Goal: Complete application form: Fill out and submit a form for a specific purpose

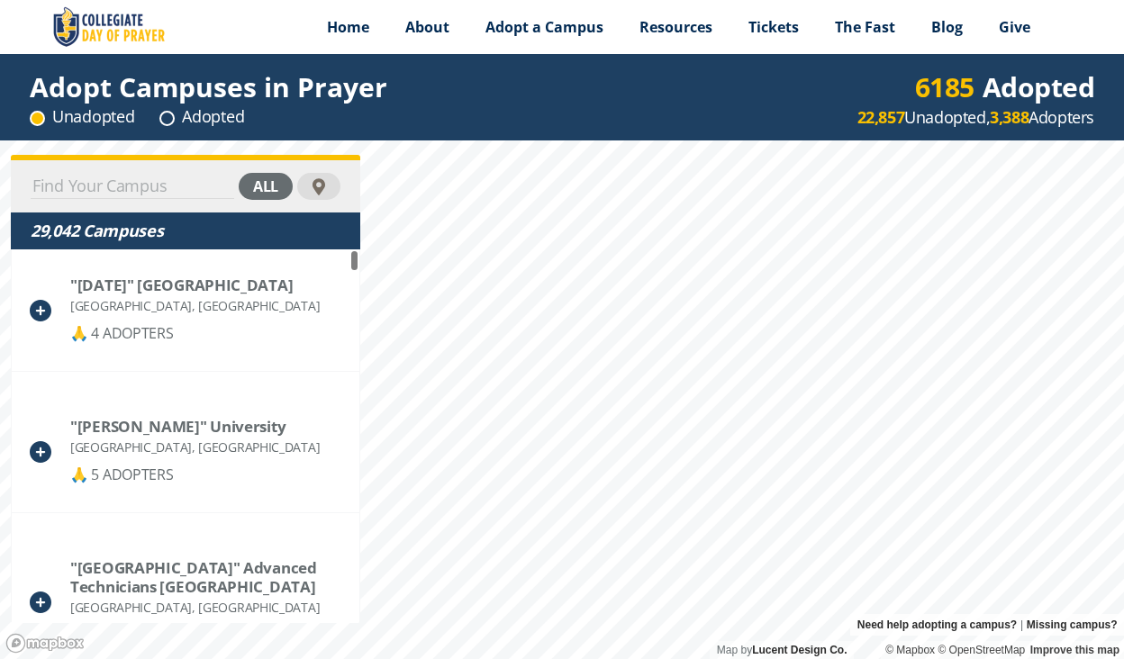
click at [153, 183] on input at bounding box center [132, 186] width 203 height 25
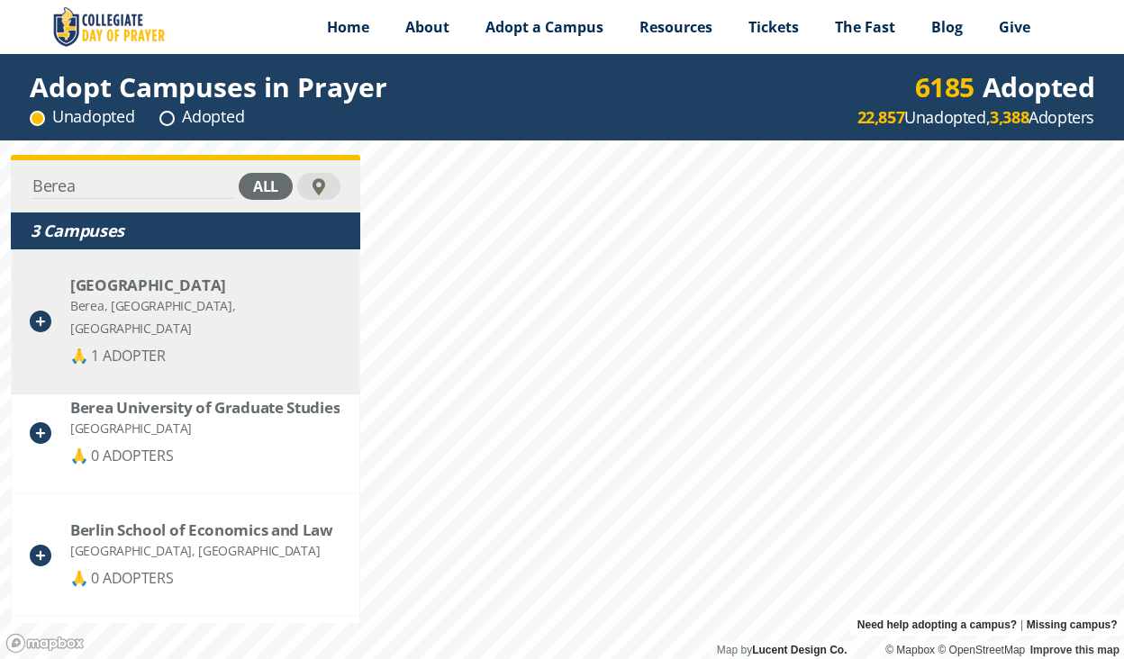
click at [107, 295] on div "Berea, [GEOGRAPHIC_DATA], [GEOGRAPHIC_DATA]" at bounding box center [205, 316] width 271 height 45
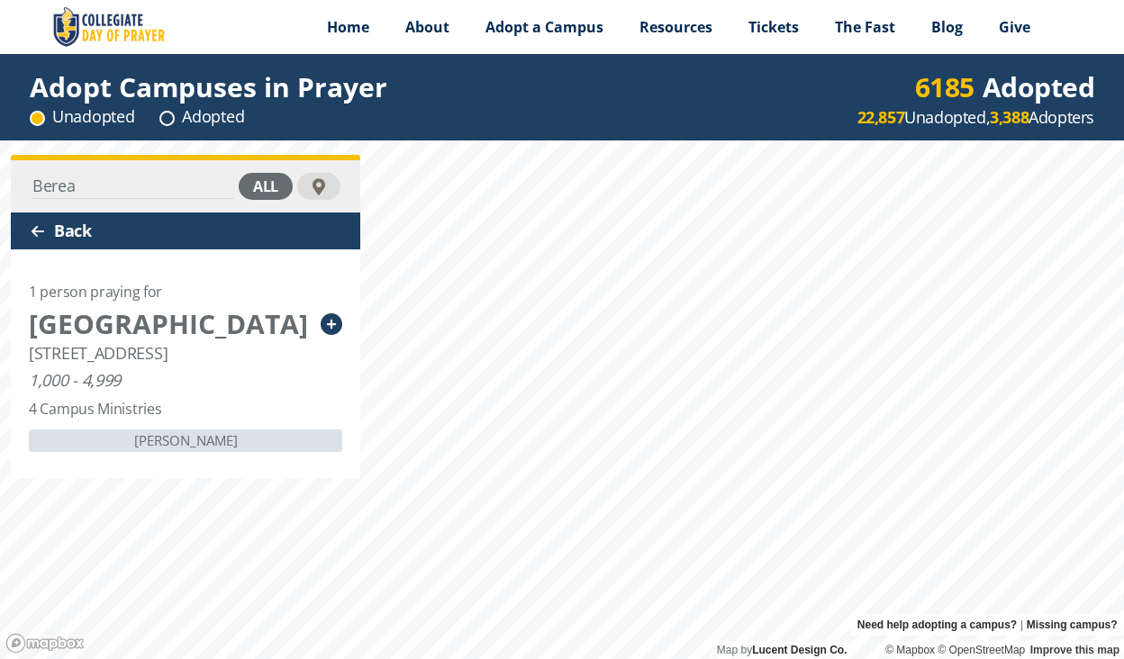
click at [65, 224] on div "Back" at bounding box center [185, 230] width 349 height 37
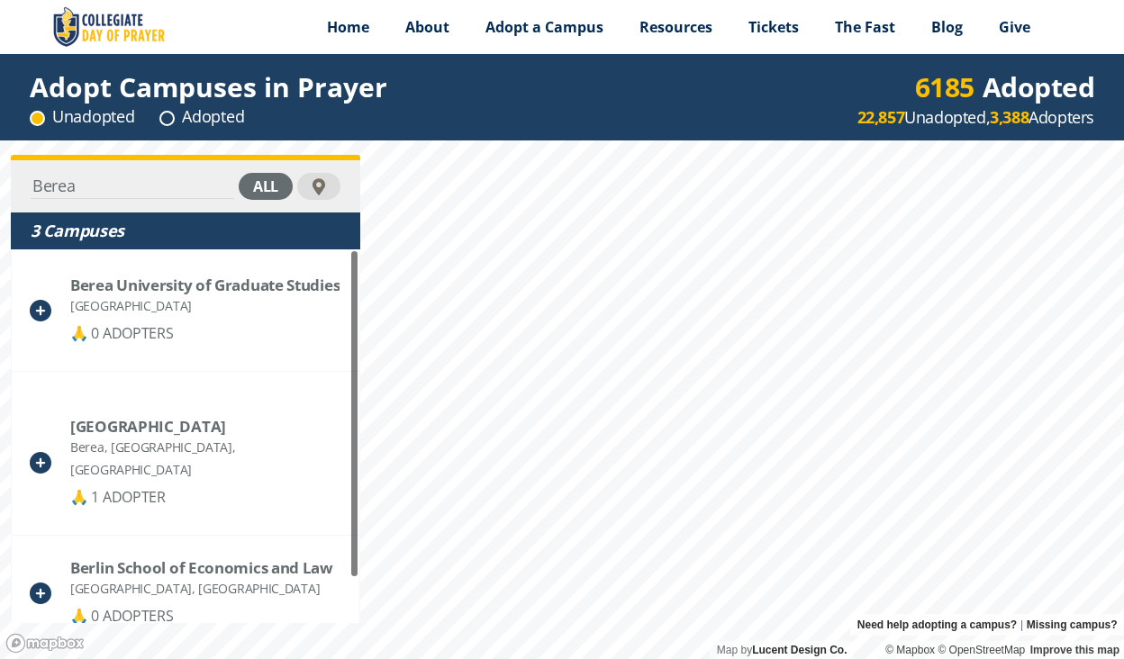
click at [0, 189] on div "Berea all 3 Campuses Berea University of Graduate Studies [GEOGRAPHIC_DATA] 🙏 0…" at bounding box center [562, 399] width 1124 height 519
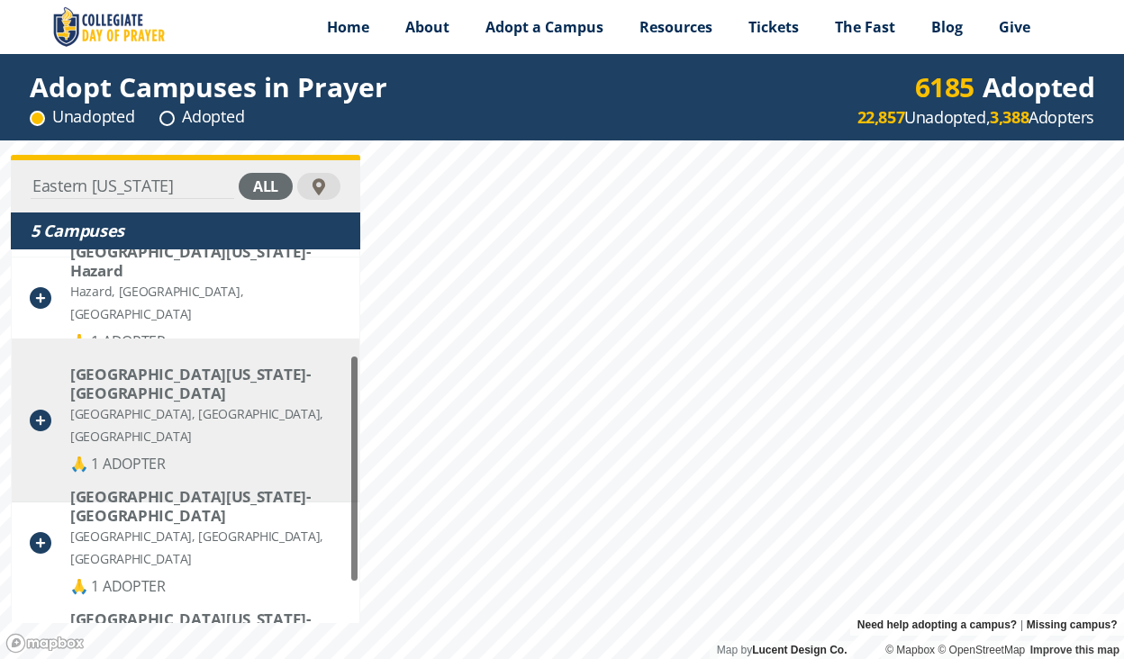
scroll to position [258, 0]
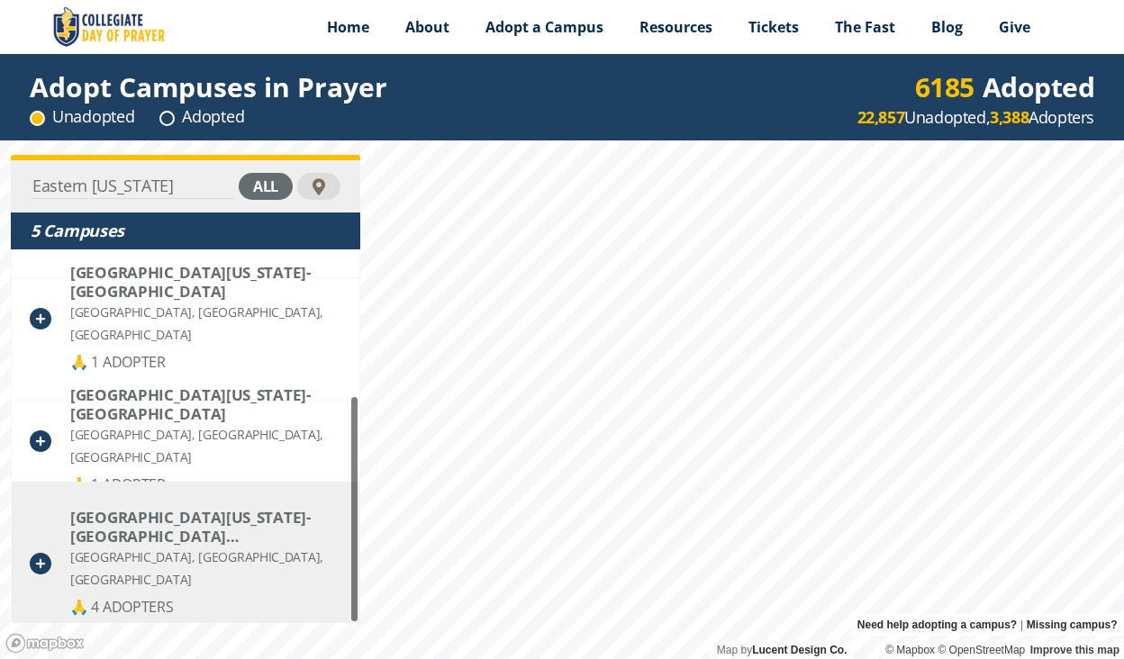
click at [134, 522] on div "[GEOGRAPHIC_DATA][US_STATE]- [GEOGRAPHIC_DATA] ([GEOGRAPHIC_DATA])" at bounding box center [205, 527] width 270 height 38
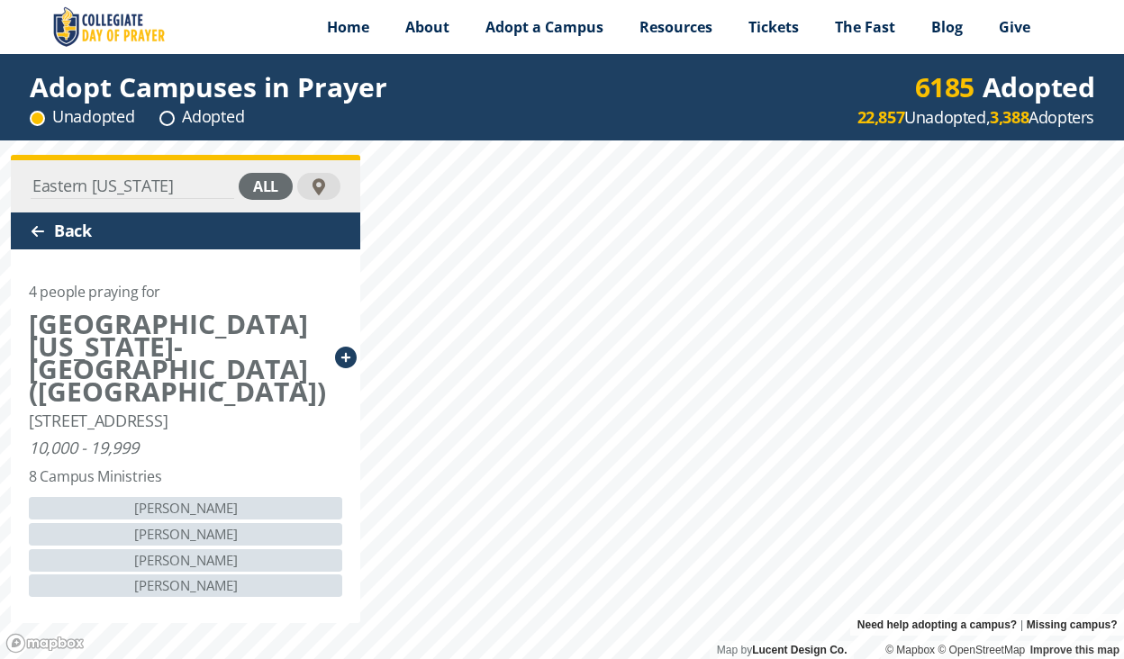
click at [335, 347] on icon at bounding box center [346, 358] width 22 height 22
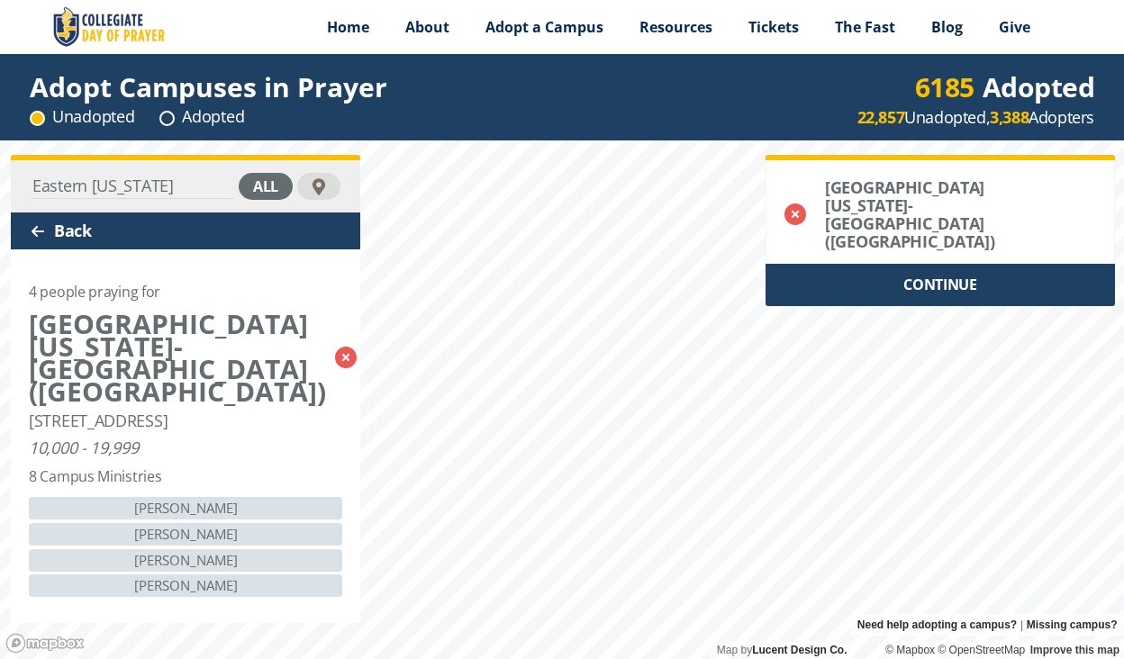
click at [2, 188] on div "Eastern [US_STATE] all Back 4 people praying for [GEOGRAPHIC_DATA][US_STATE]- […" at bounding box center [562, 399] width 1124 height 519
type input "[GEOGRAPHIC_DATA]"
click at [87, 222] on div "Back" at bounding box center [185, 230] width 349 height 37
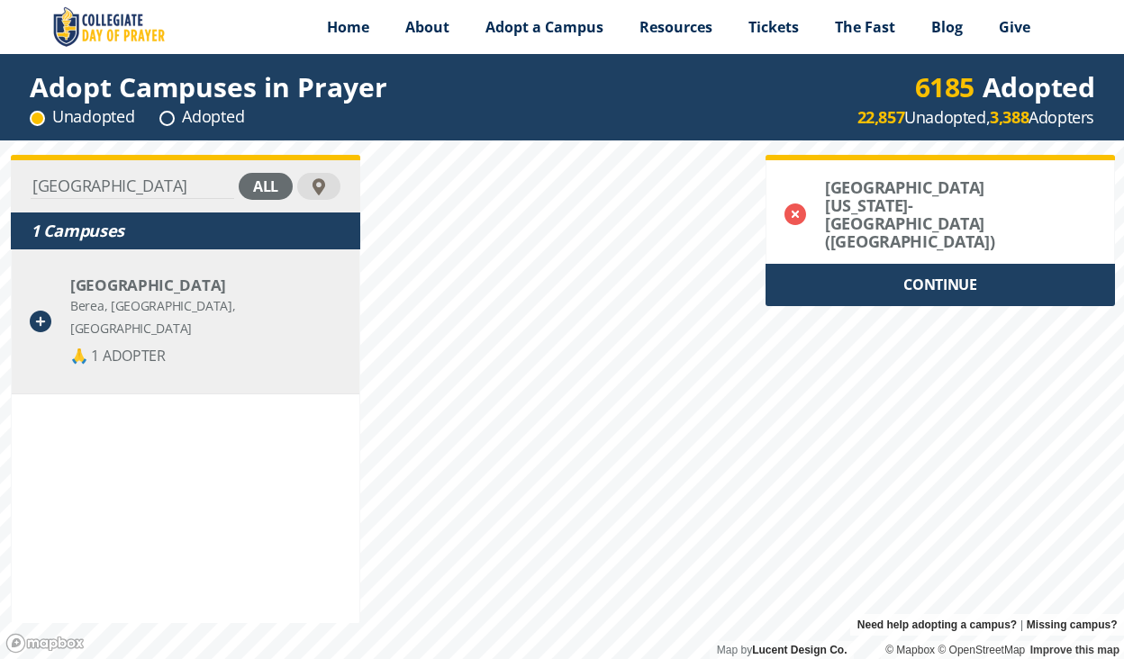
click at [44, 311] on icon at bounding box center [41, 322] width 22 height 22
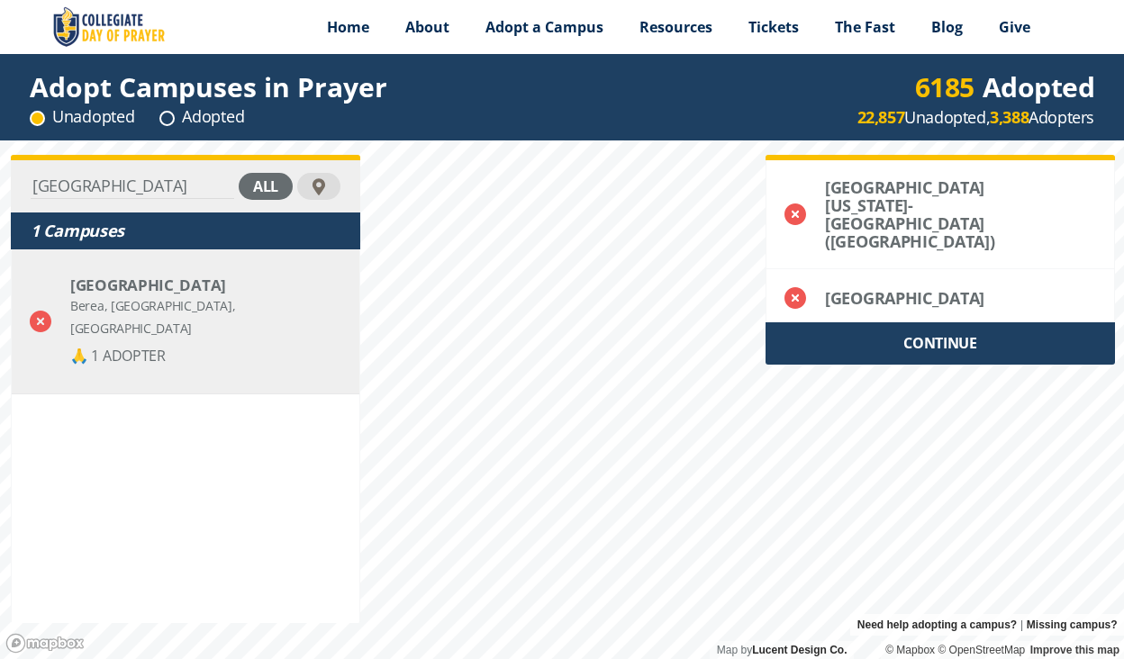
click at [927, 322] on div "CONTINUE" at bounding box center [939, 343] width 349 height 42
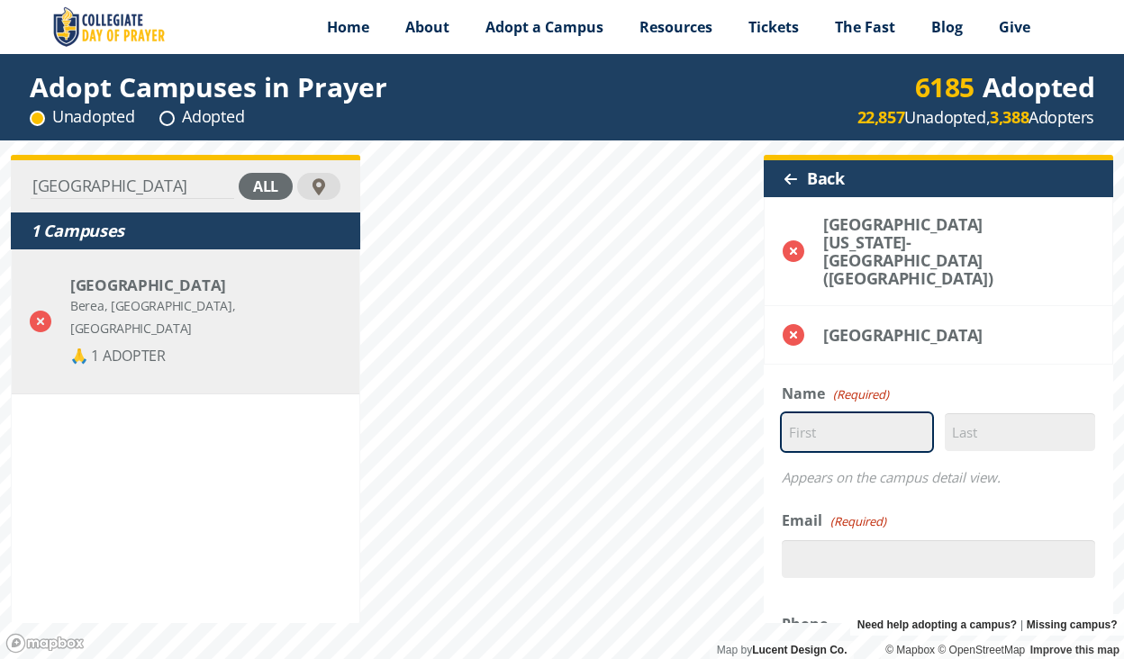
click at [864, 413] on input "First" at bounding box center [857, 432] width 150 height 38
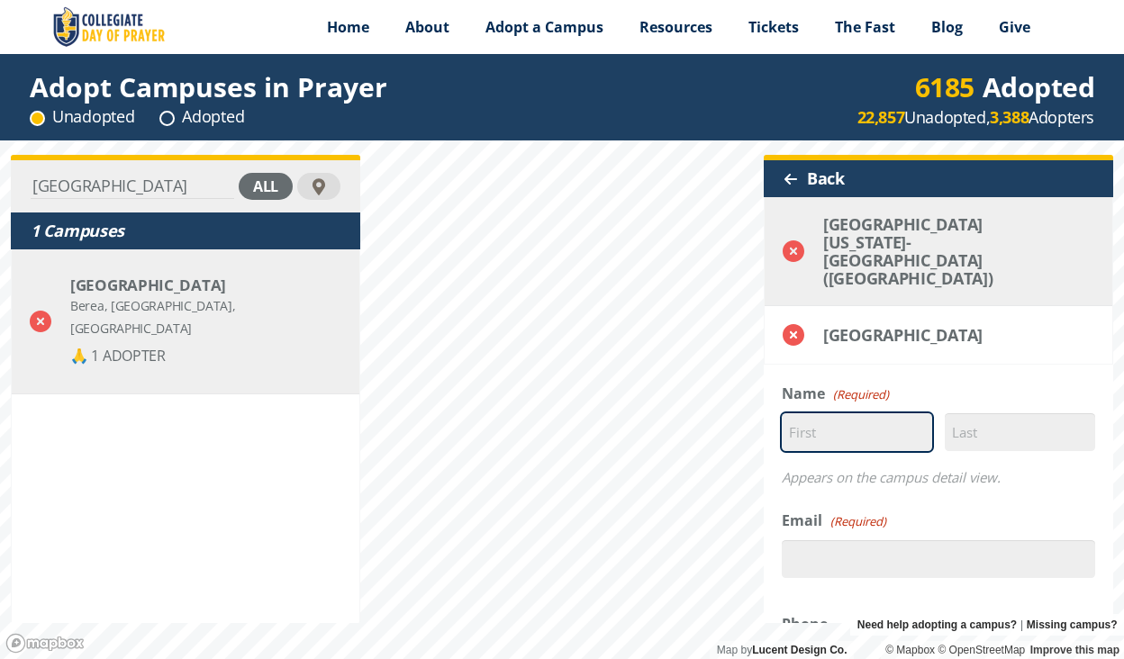
type input "[PERSON_NAME]"
type input "[PERSON_NAME][EMAIL_ADDRESS][DOMAIN_NAME]"
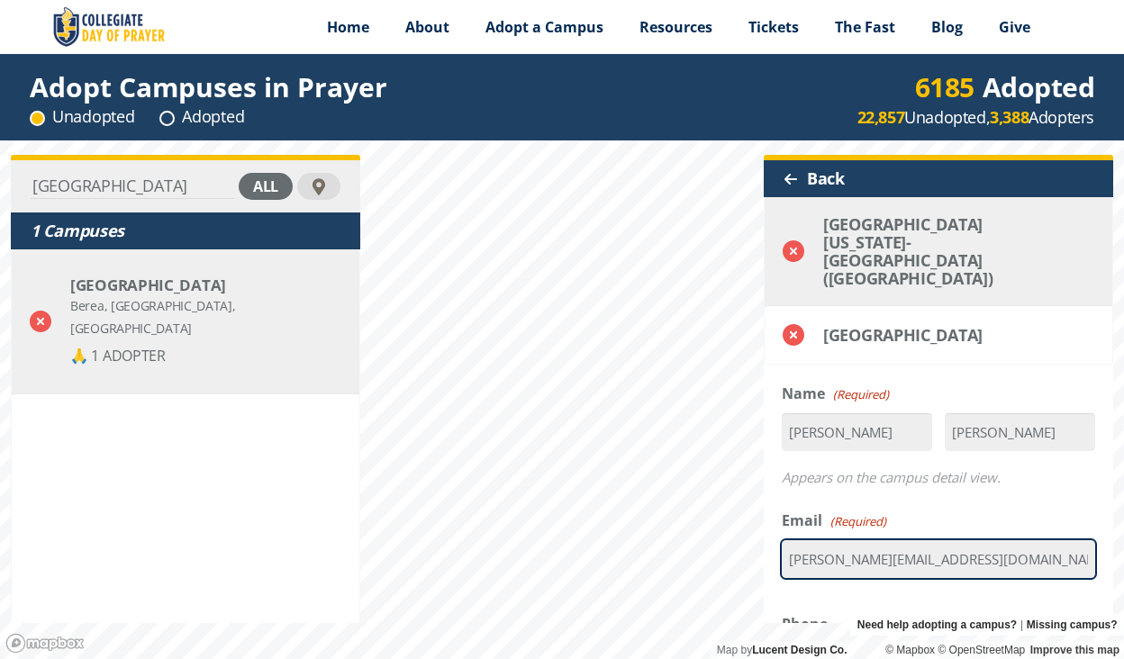
type input "18599850054"
select select "[GEOGRAPHIC_DATA]"
type input "40403"
type input "[PERSON_NAME]"
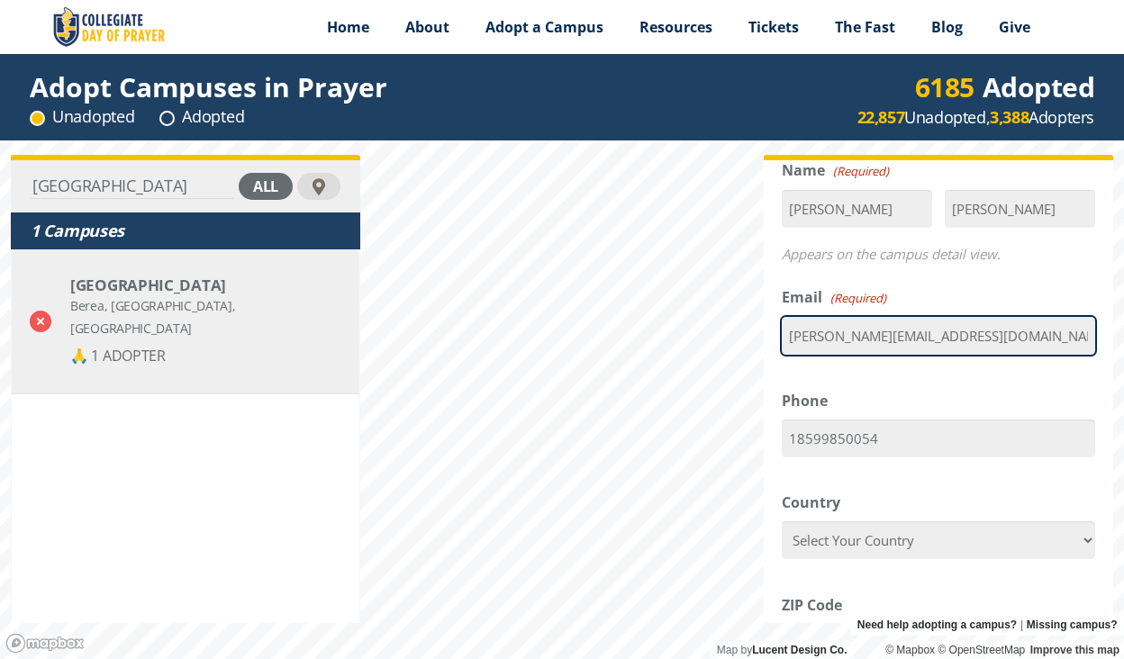
scroll to position [225, 0]
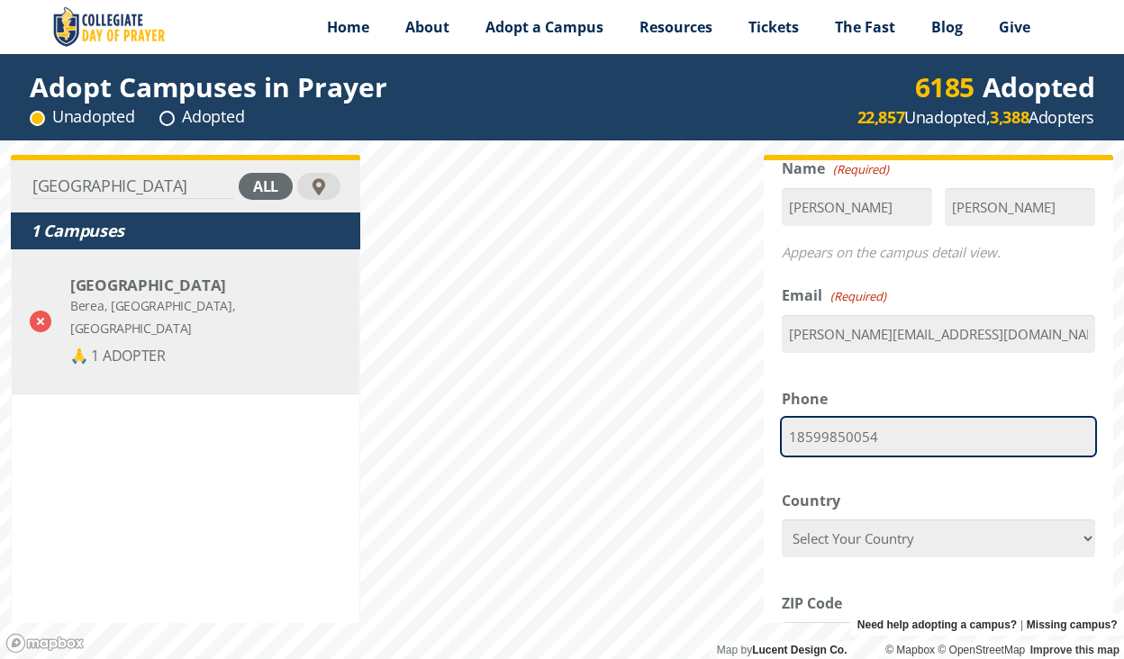
click at [667, 401] on div "[GEOGRAPHIC_DATA] all 1 Campuses [GEOGRAPHIC_DATA], [GEOGRAPHIC_DATA], [GEOGRAP…" at bounding box center [562, 399] width 1124 height 519
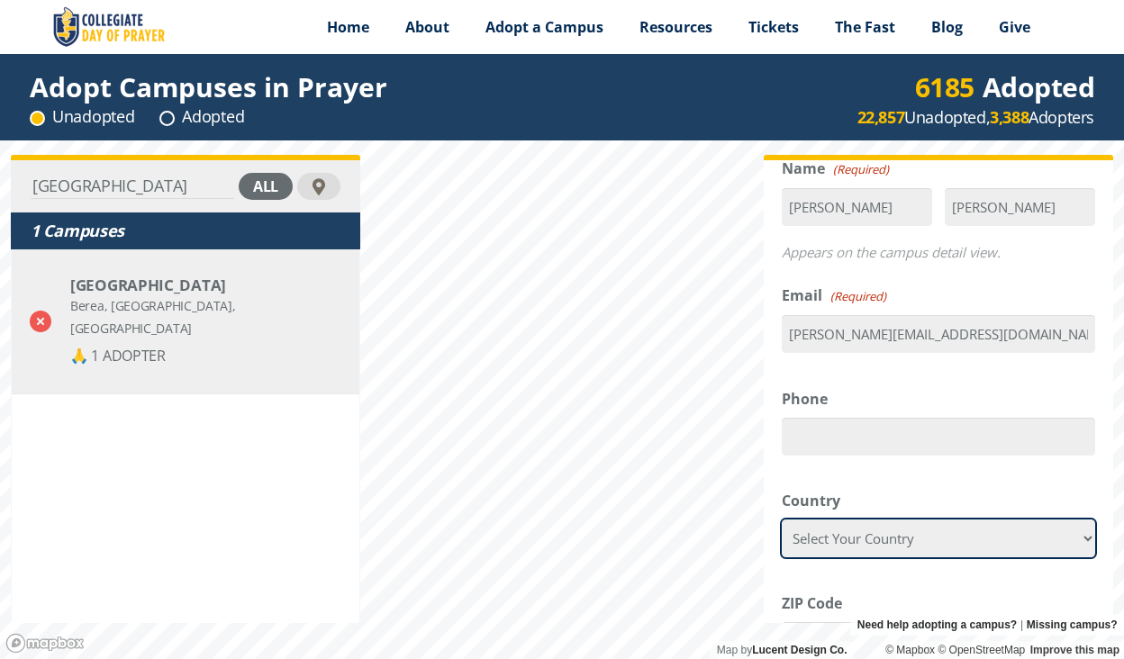
scroll to position [487, 0]
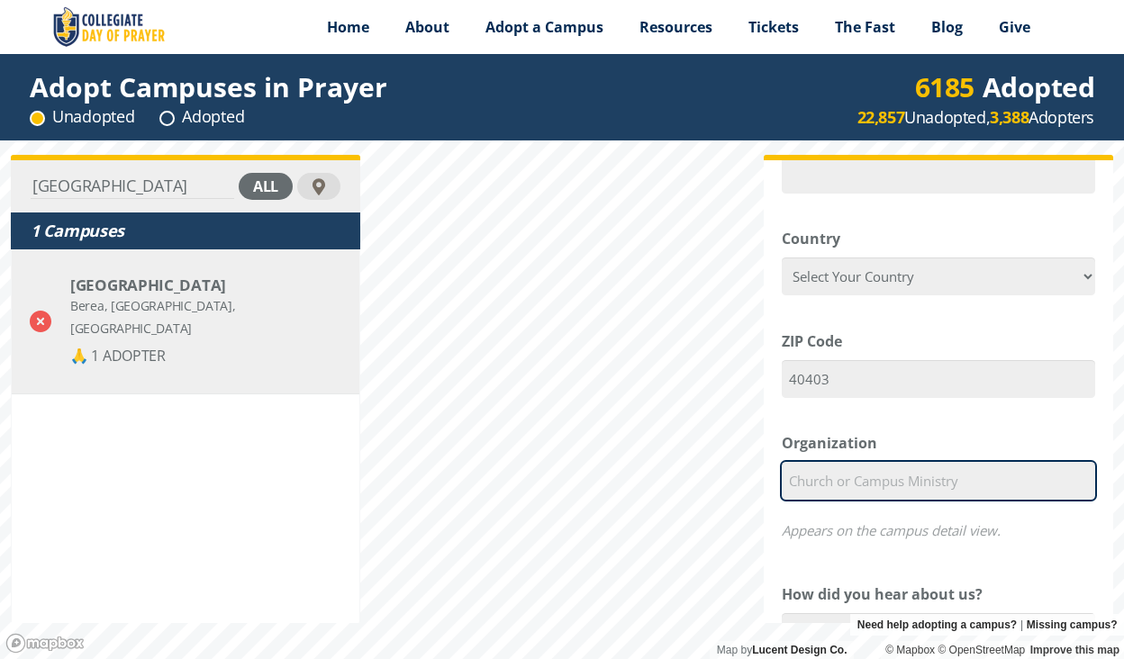
click at [846, 462] on input "Organization" at bounding box center [938, 481] width 313 height 38
type input "River of Life Foursquare [DEMOGRAPHIC_DATA]"
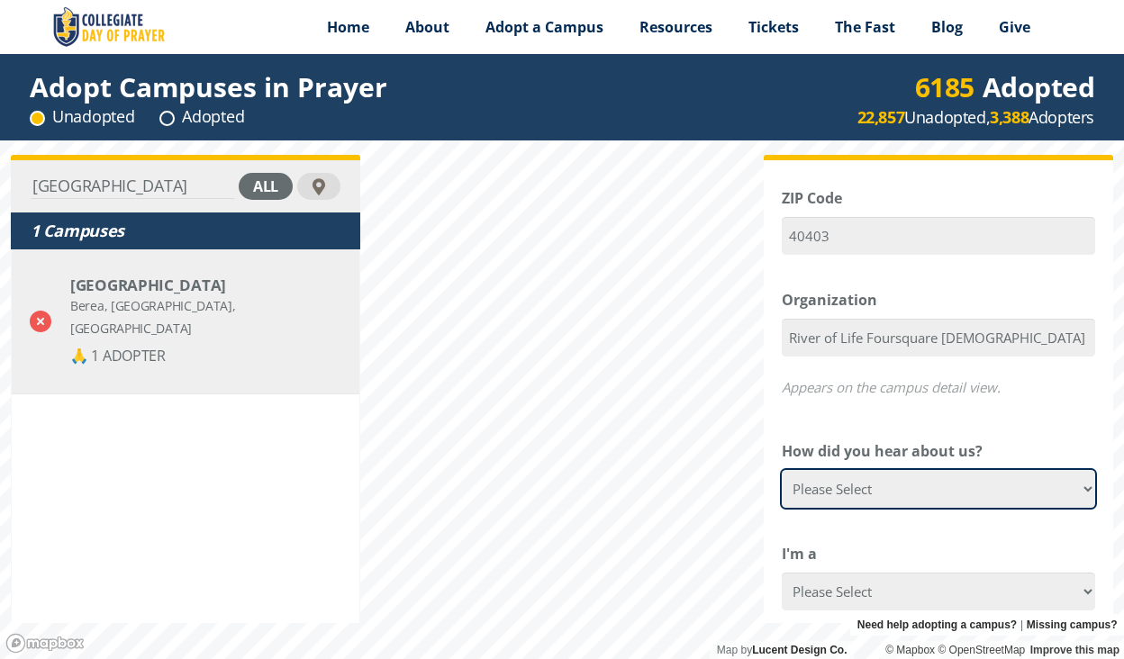
scroll to position [647, 0]
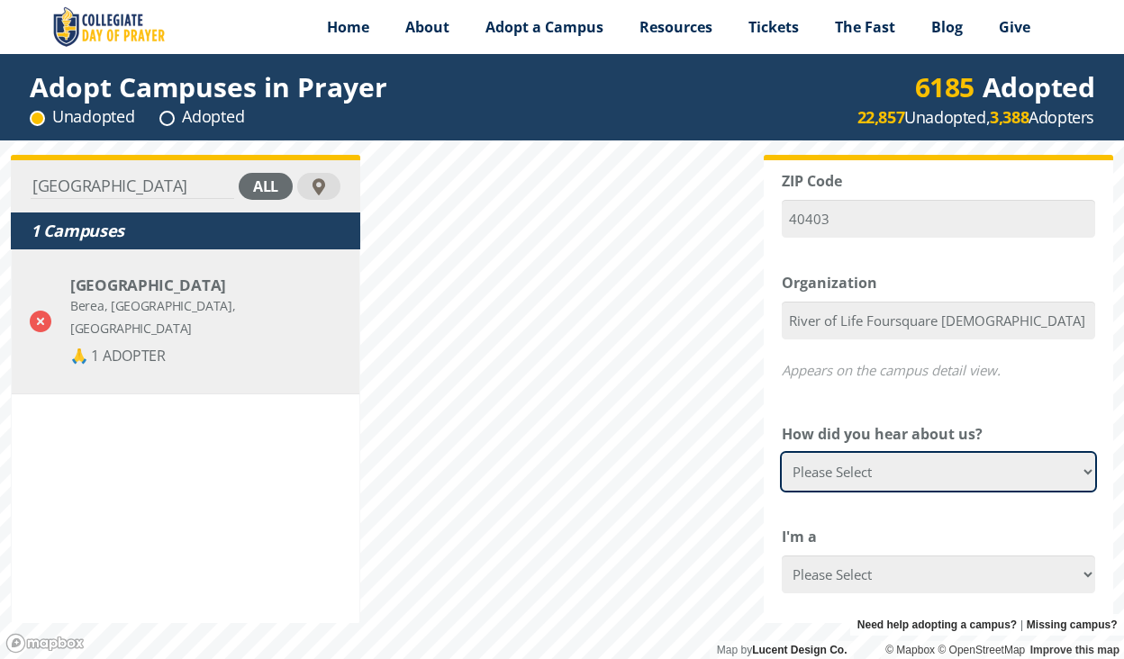
click at [872, 453] on select "Please Select Google Facebook Instagram X YouTube Email [DEMOGRAPHIC_DATA] Anno…" at bounding box center [938, 472] width 313 height 38
select select "Facebook"
click at [782, 453] on select "Please Select Google Facebook Instagram X YouTube Email [DEMOGRAPHIC_DATA] Anno…" at bounding box center [938, 472] width 313 height 38
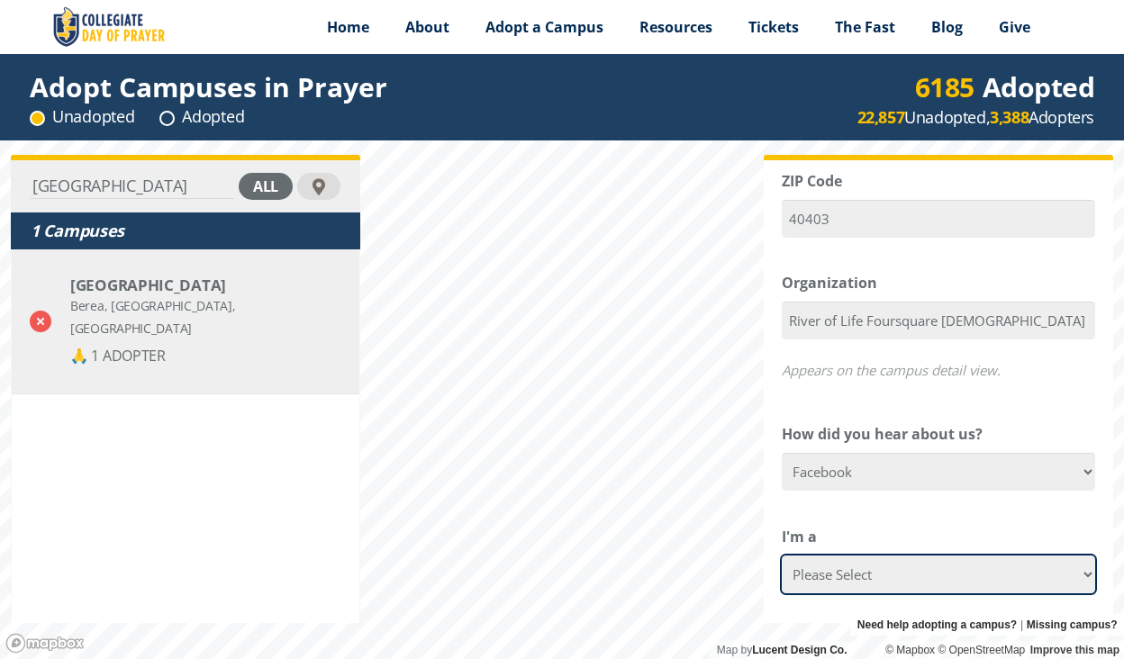
click at [850, 556] on select "Please Select College Student Campus Minister Faculty Member [DEMOGRAPHIC_DATA]…" at bounding box center [938, 575] width 313 height 38
select select "[DEMOGRAPHIC_DATA]"
click at [782, 556] on select "Please Select College Student Campus Minister Faculty Member [DEMOGRAPHIC_DATA]…" at bounding box center [938, 575] width 313 height 38
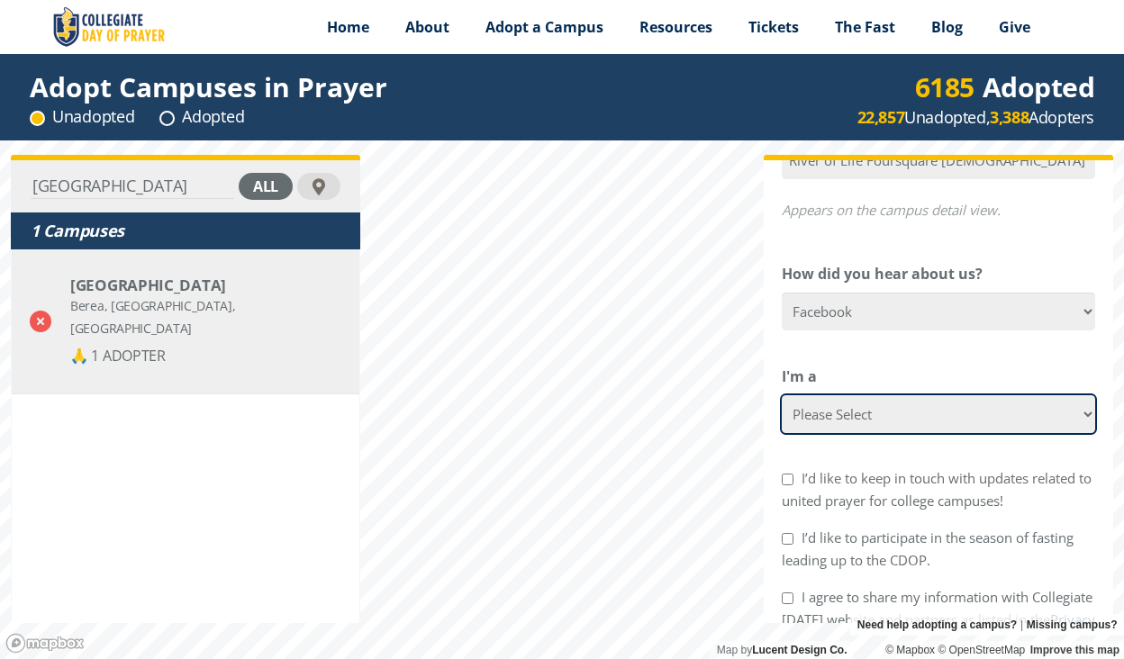
scroll to position [895, 0]
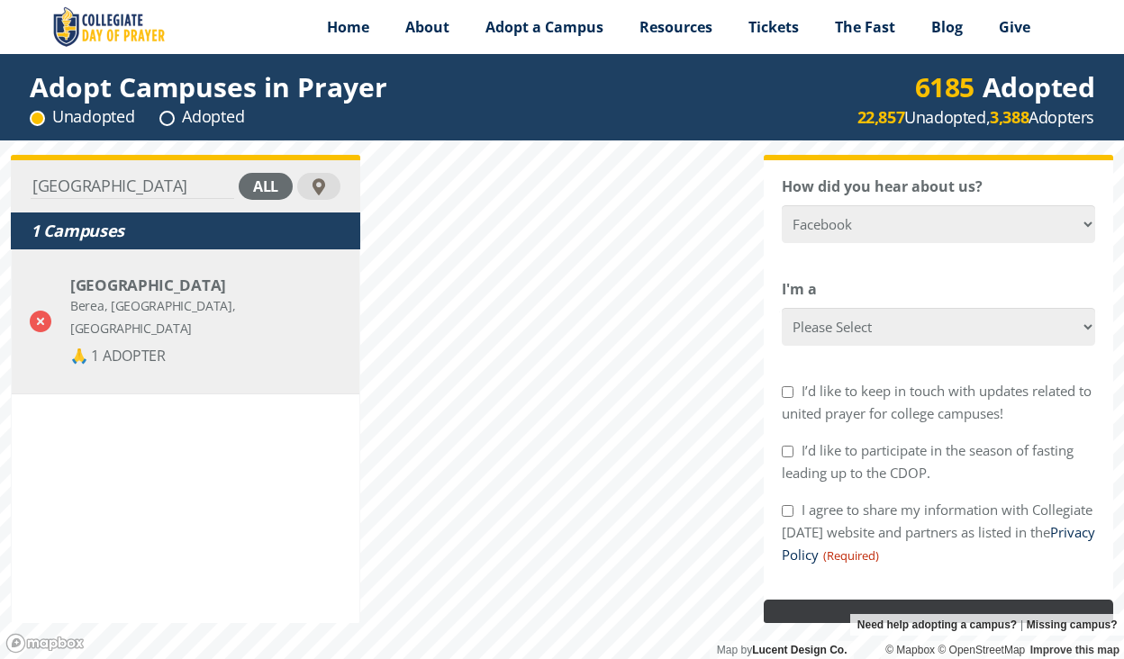
click at [884, 600] on input "Commit to Pray" at bounding box center [938, 630] width 349 height 60
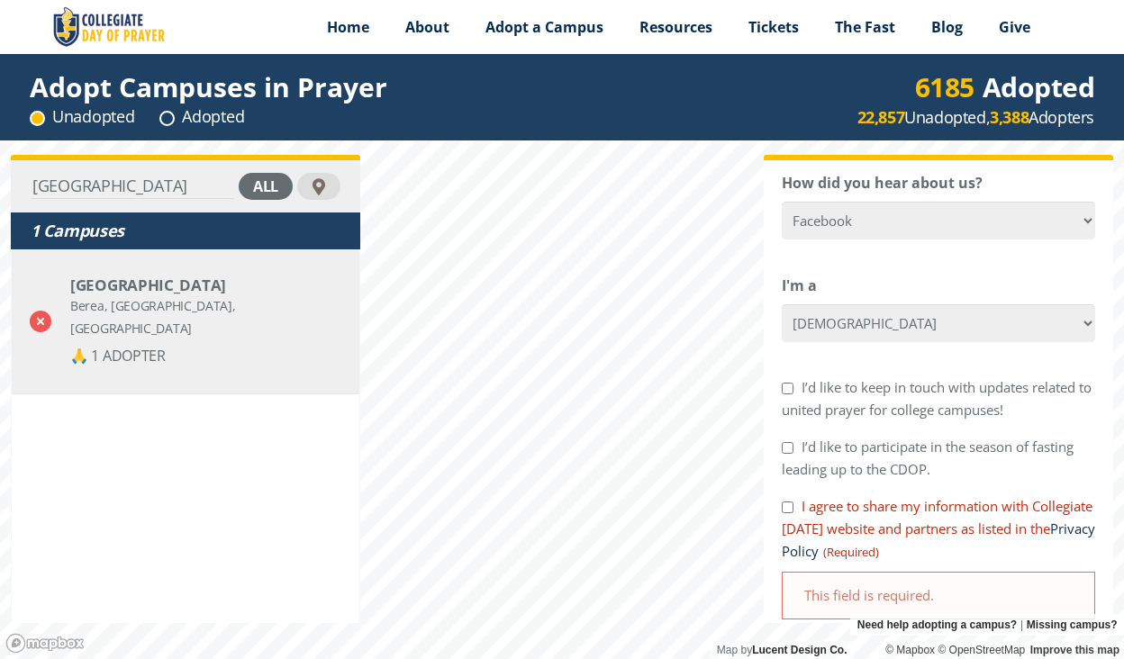
scroll to position [1002, 0]
click at [790, 501] on input "I agree to share my information with Collegiate [DATE] website and partners as …" at bounding box center [788, 507] width 12 height 12
checkbox input "true"
click at [787, 441] on input "I’d like to participate in the season of fasting leading up to the CDOP." at bounding box center [788, 447] width 12 height 12
checkbox input "true"
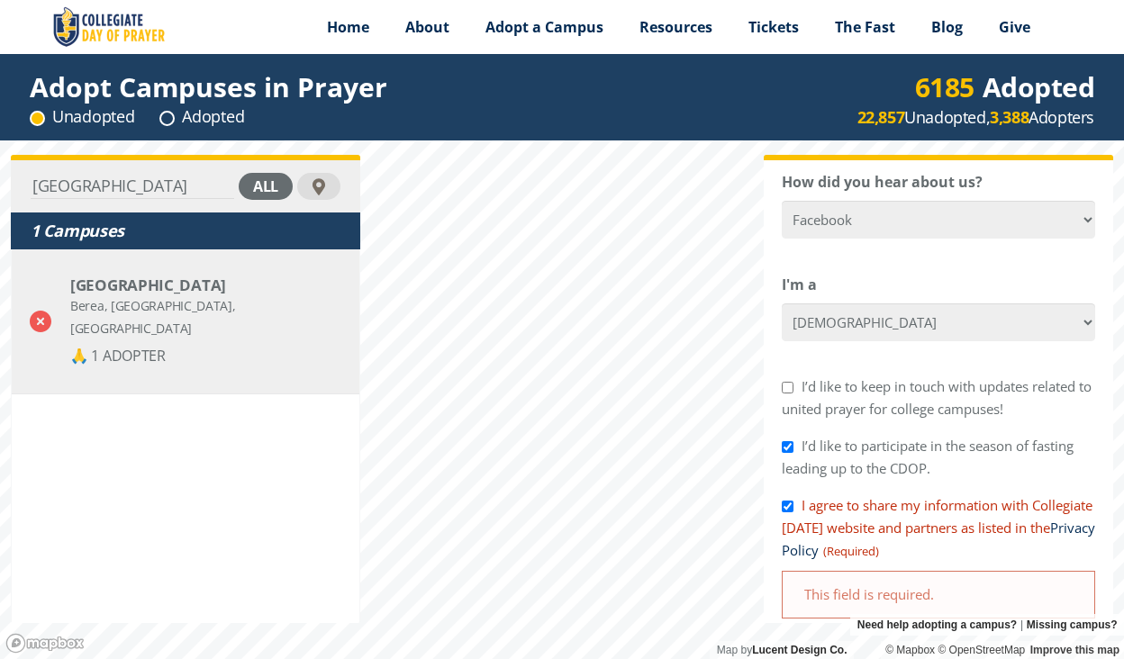
click at [787, 382] on input "I’d like to keep in touch with updates related to united prayer for college cam…" at bounding box center [788, 388] width 12 height 12
checkbox input "true"
click at [890, 571] on div "This field is required." at bounding box center [938, 595] width 313 height 48
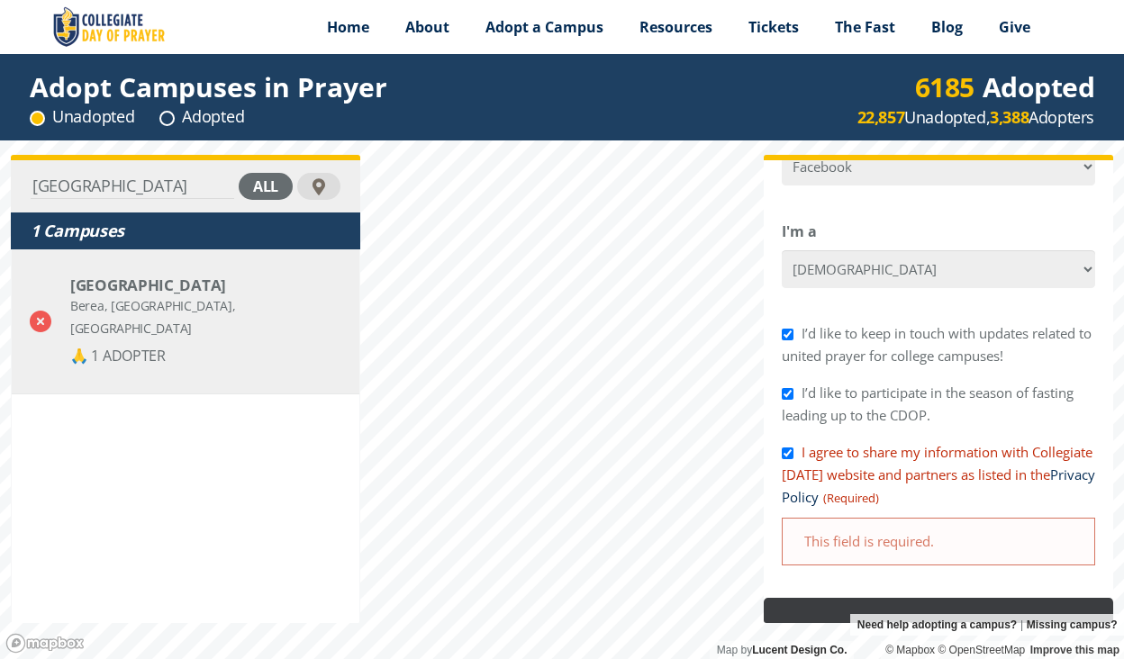
click at [890, 598] on input "Commit to Pray" at bounding box center [938, 628] width 349 height 60
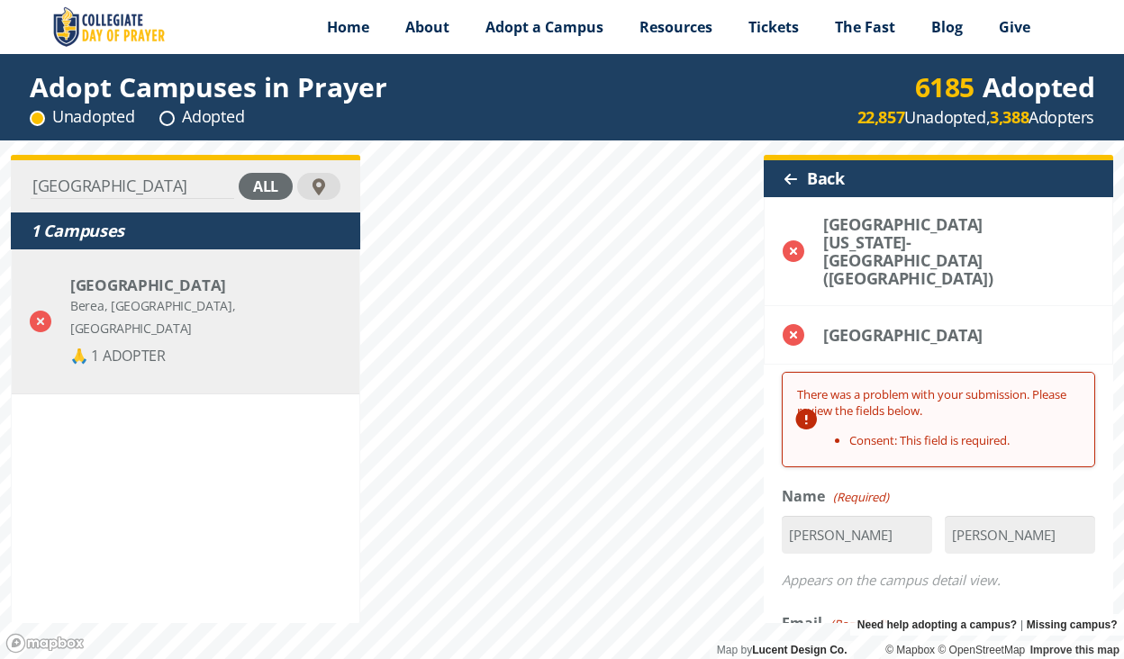
scroll to position [7, 7]
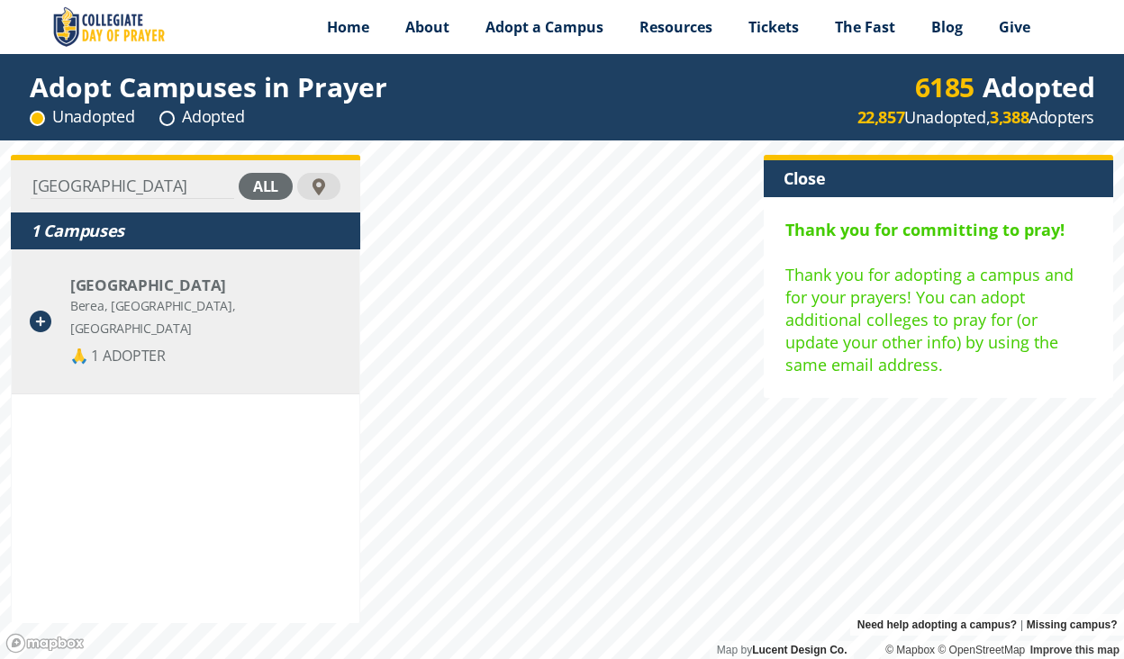
click at [125, 345] on div "🙏 1 ADOPTER" at bounding box center [205, 356] width 271 height 23
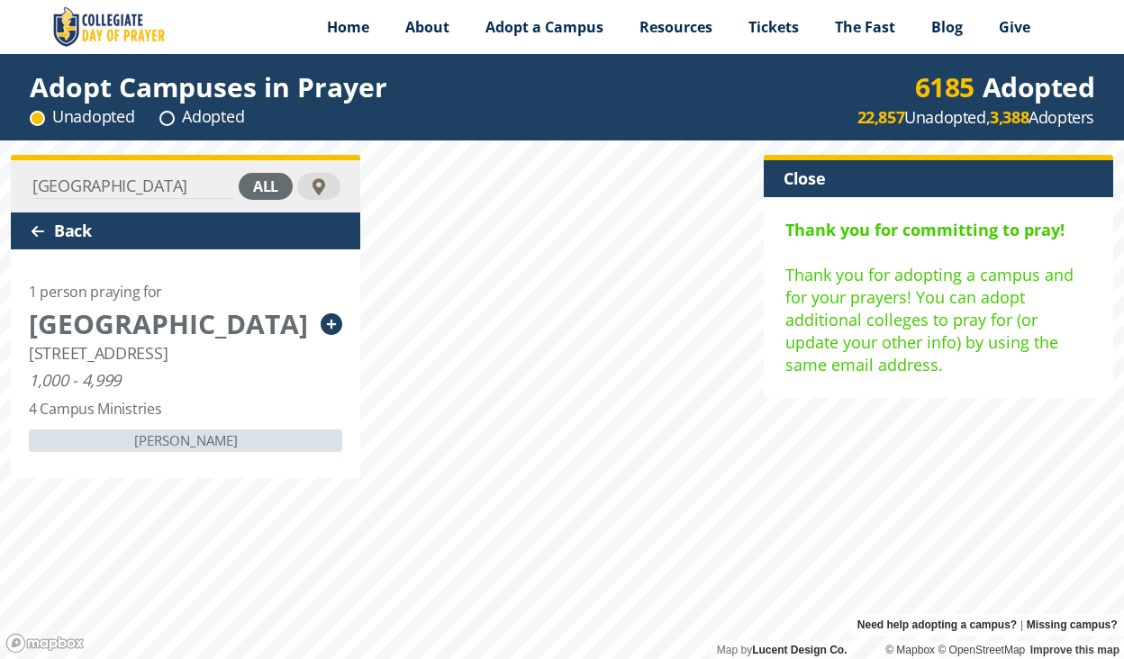
click at [176, 452] on div "[PERSON_NAME]" at bounding box center [185, 440] width 313 height 23
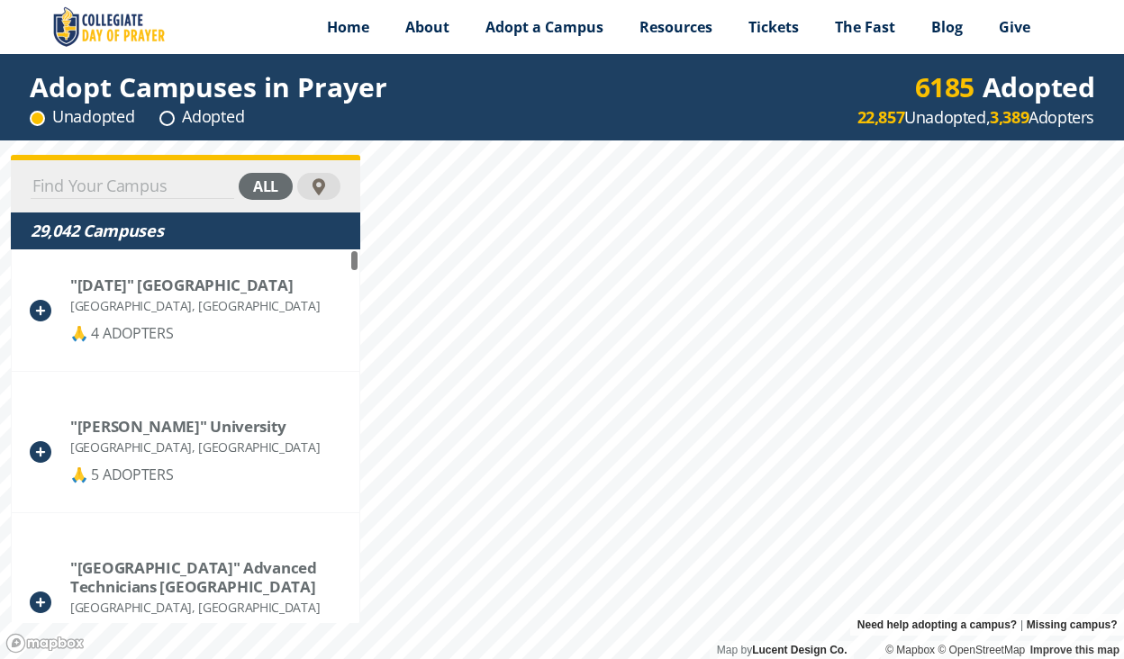
click at [132, 182] on input at bounding box center [132, 186] width 203 height 25
type input "e"
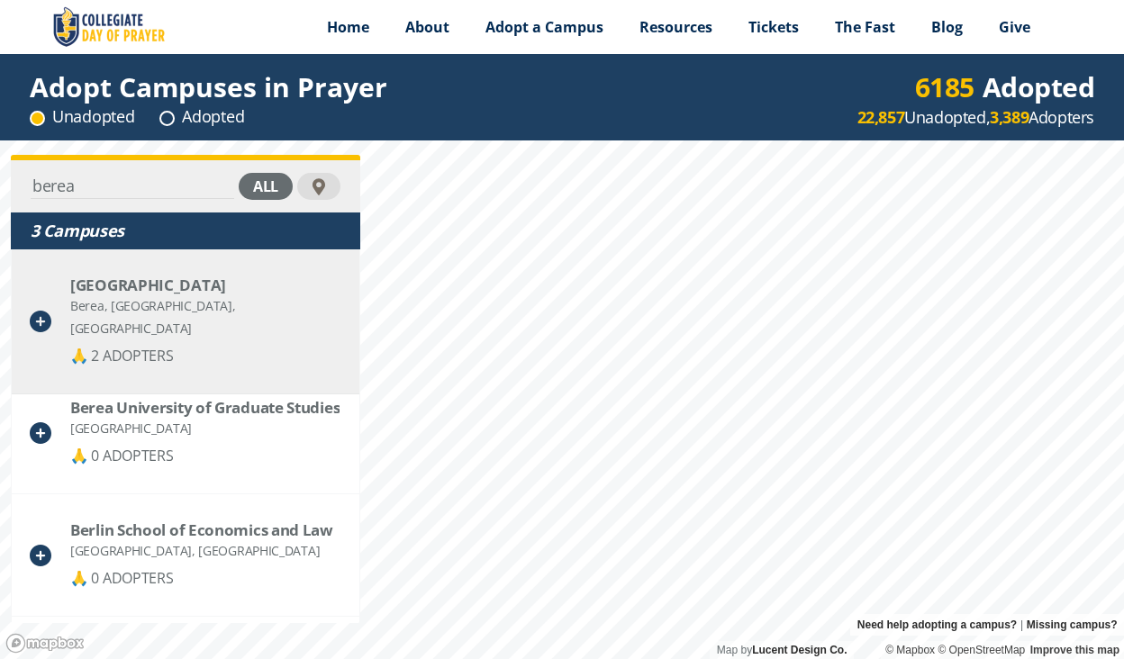
click at [106, 281] on div "[GEOGRAPHIC_DATA]" at bounding box center [205, 285] width 270 height 19
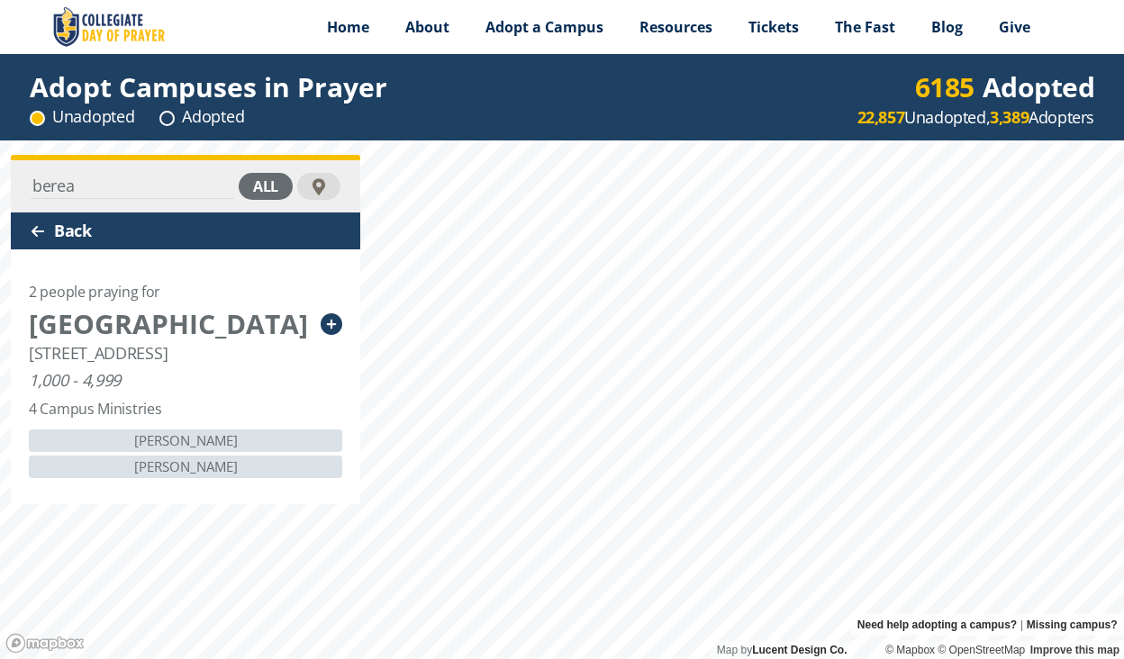
click at [0, 189] on div "berea all Back 2 people praying for [GEOGRAPHIC_DATA] [STREET_ADDRESS] 1,000 - …" at bounding box center [562, 399] width 1124 height 519
type input "Life [GEOGRAPHIC_DATA]"
click at [47, 231] on div "Back" at bounding box center [185, 230] width 349 height 37
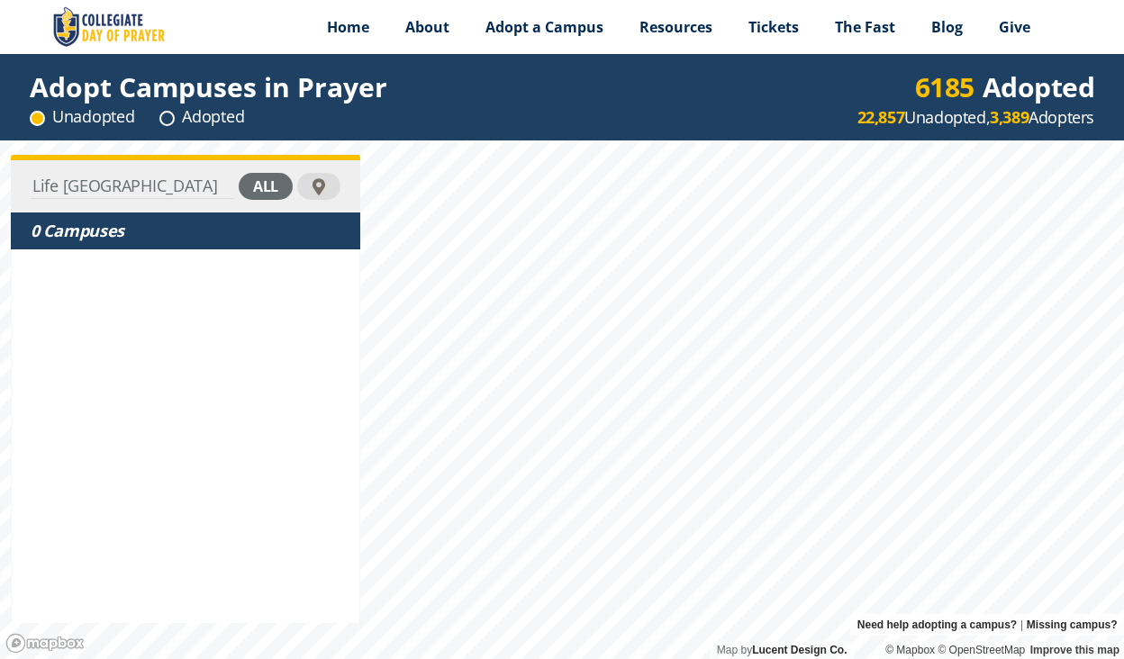
click at [253, 185] on div "all" at bounding box center [266, 186] width 54 height 27
click at [246, 192] on div "adopted" at bounding box center [244, 186] width 95 height 27
click at [164, 176] on input "Life Pacific University" at bounding box center [101, 186] width 140 height 25
click at [198, 121] on div "Adopted" at bounding box center [201, 116] width 85 height 23
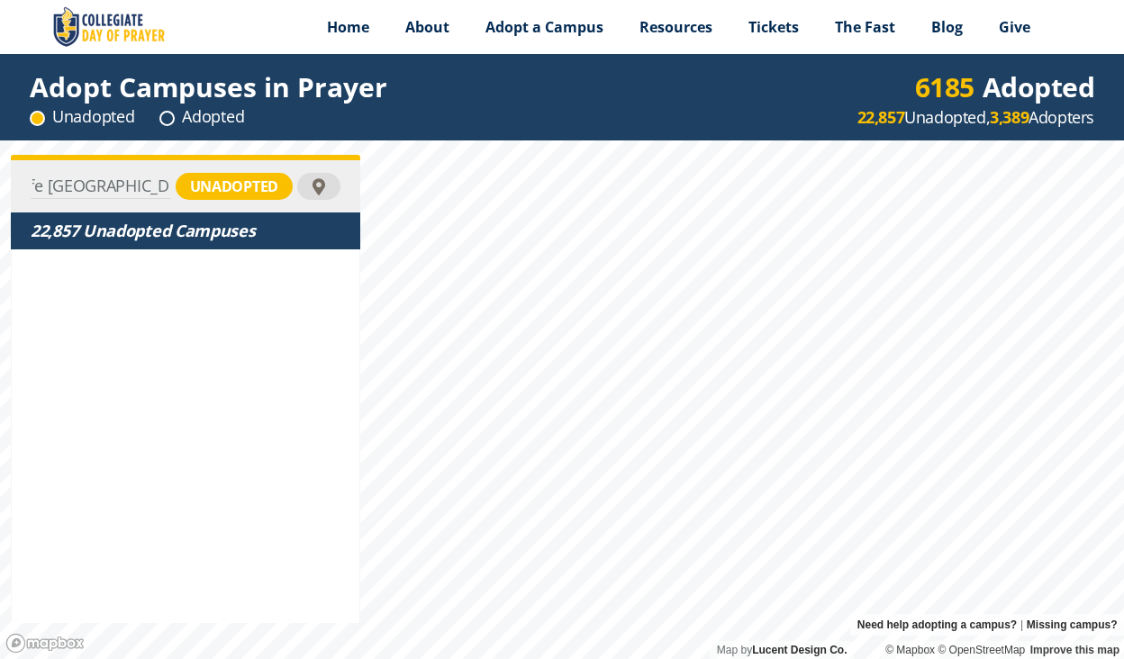
scroll to position [0, 0]
click at [172, 117] on circle at bounding box center [167, 119] width 14 height 14
click at [202, 177] on div "unadopted" at bounding box center [234, 186] width 117 height 27
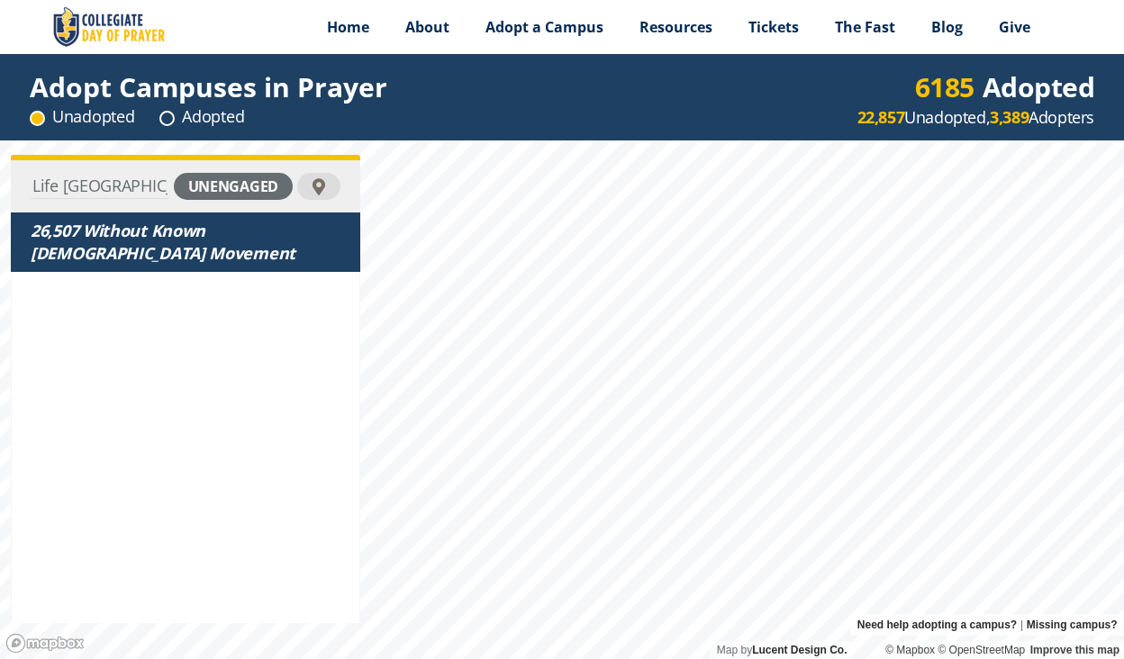
click at [208, 192] on div "unengaged" at bounding box center [233, 186] width 119 height 27
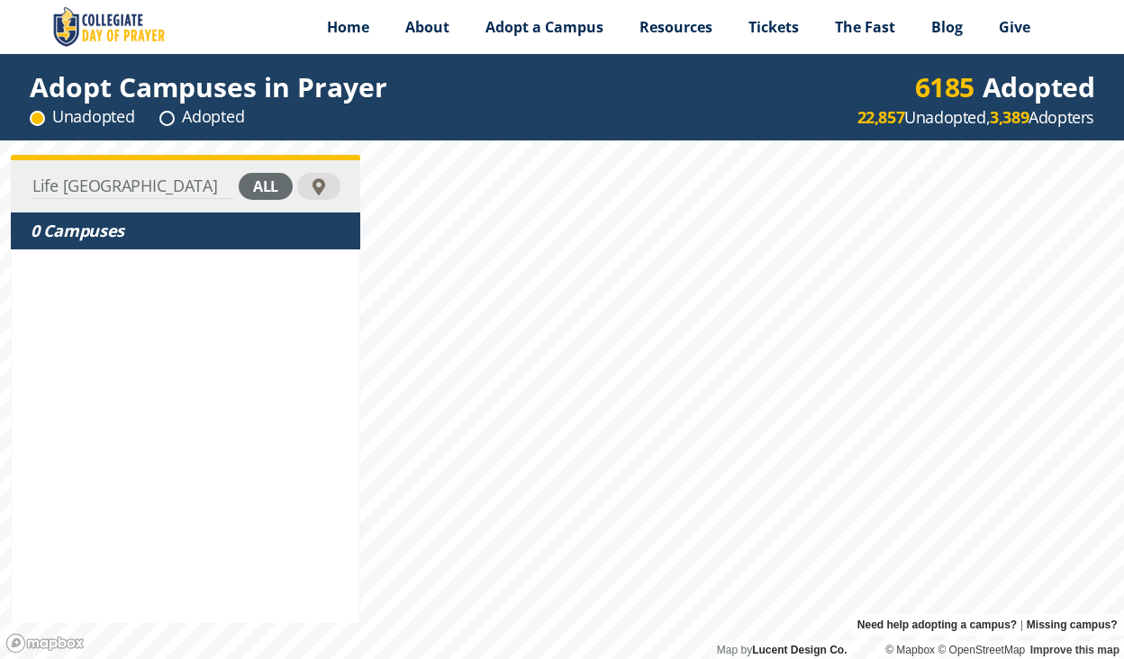
click at [195, 185] on input "Life Pacific University" at bounding box center [132, 186] width 203 height 25
click at [318, 188] on div at bounding box center [319, 187] width 24 height 24
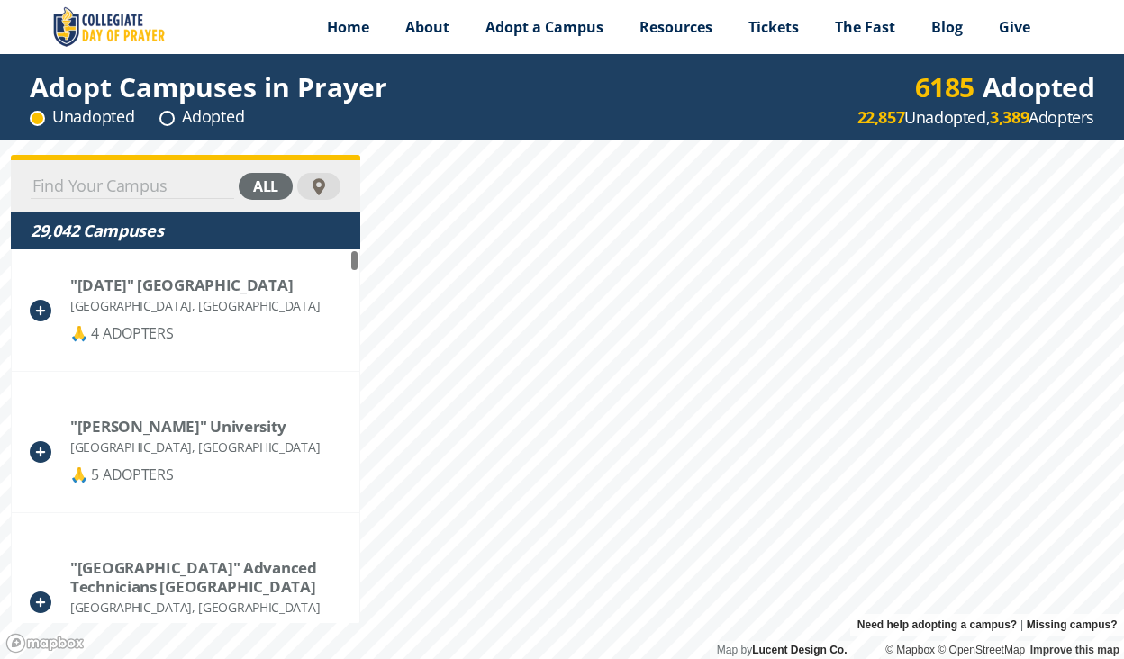
click at [160, 184] on input at bounding box center [132, 186] width 203 height 25
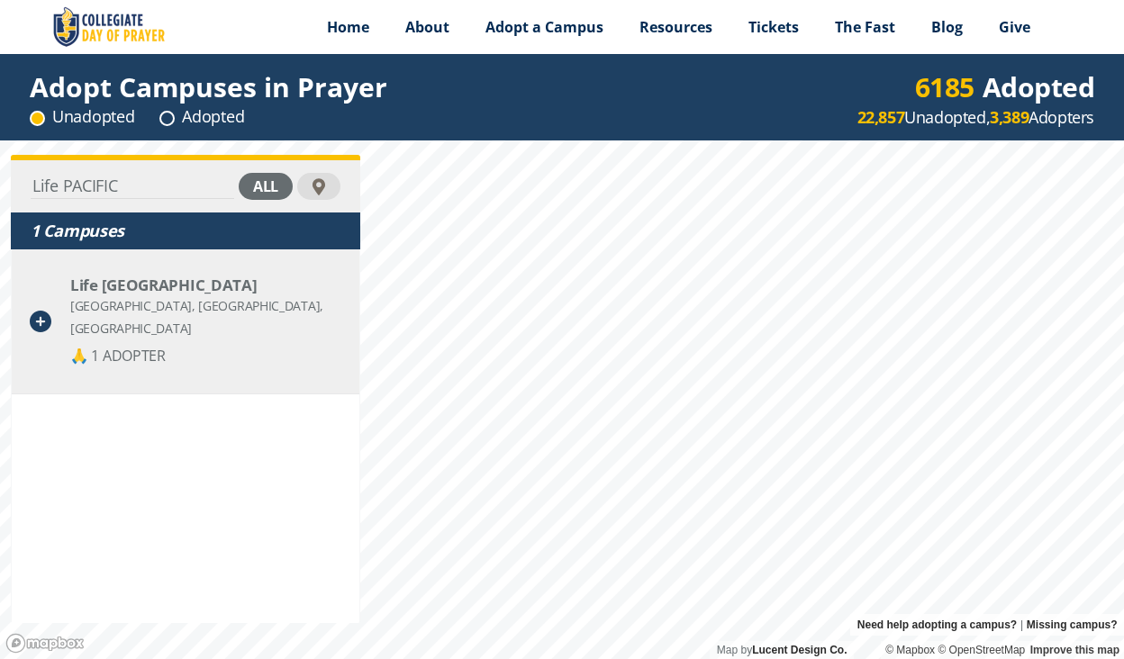
click at [128, 302] on div "San Dimas, CA, United States" at bounding box center [205, 316] width 271 height 45
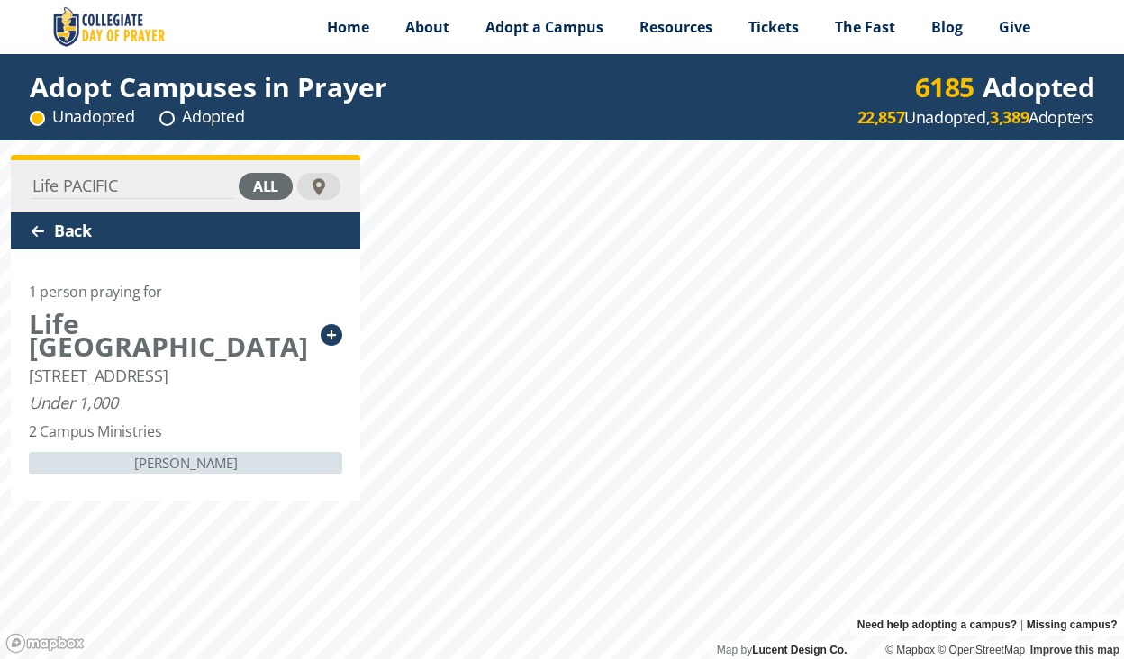
click at [331, 324] on icon at bounding box center [332, 335] width 22 height 22
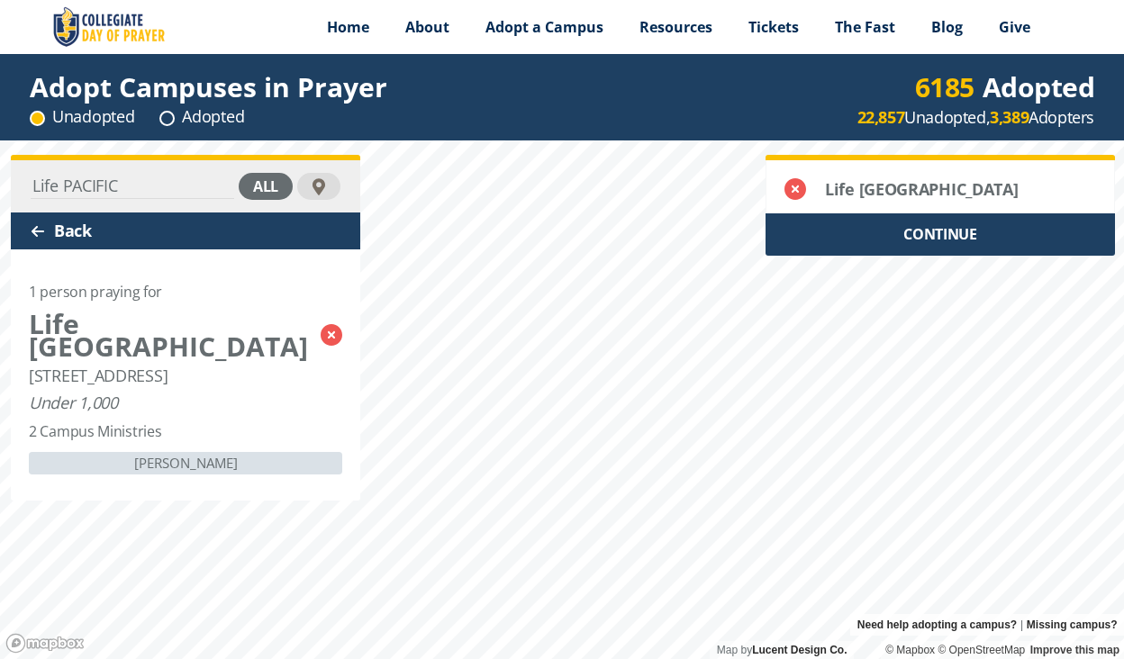
click at [0, 185] on div "Life PACIFIC all Back 1 person praying for Life Pacific College 1100 West Covin…" at bounding box center [562, 399] width 1124 height 519
type input "cumberland university"
click at [42, 240] on div "Back" at bounding box center [185, 230] width 349 height 37
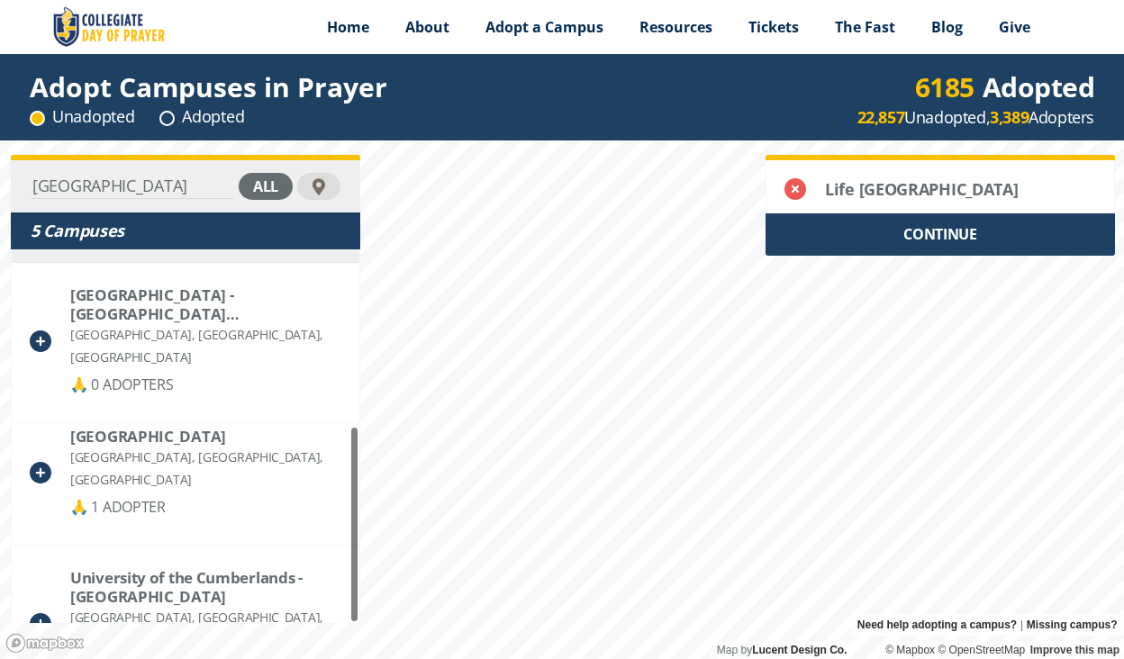
scroll to position [333, 0]
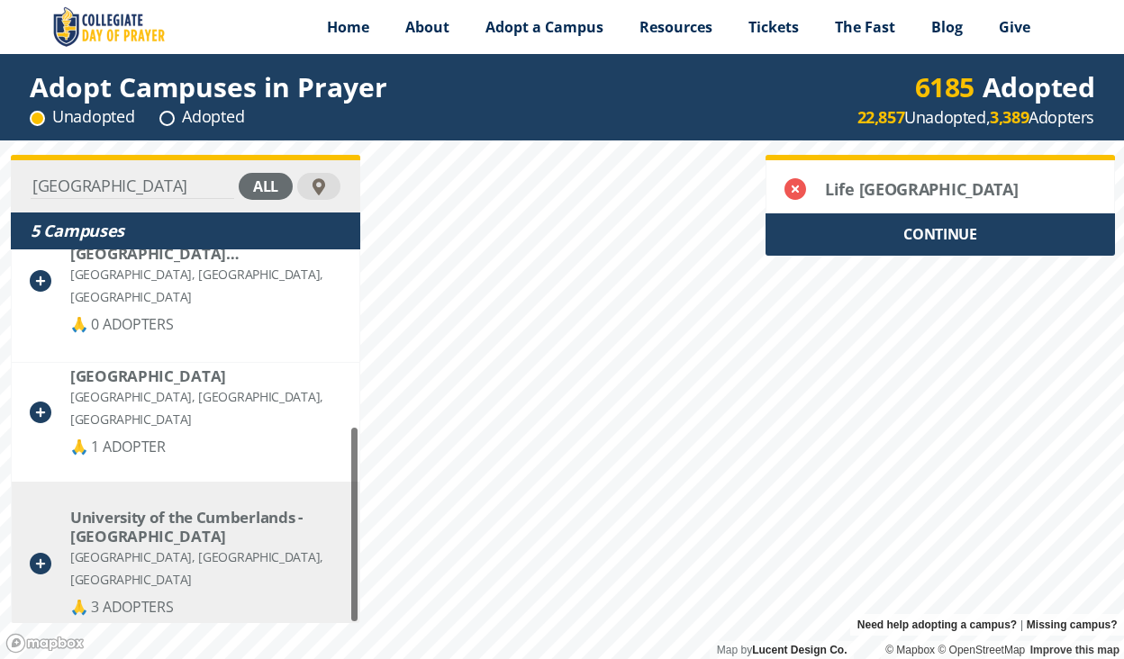
click at [139, 533] on div "University of the Cumberlands - Williamsburg" at bounding box center [205, 527] width 270 height 38
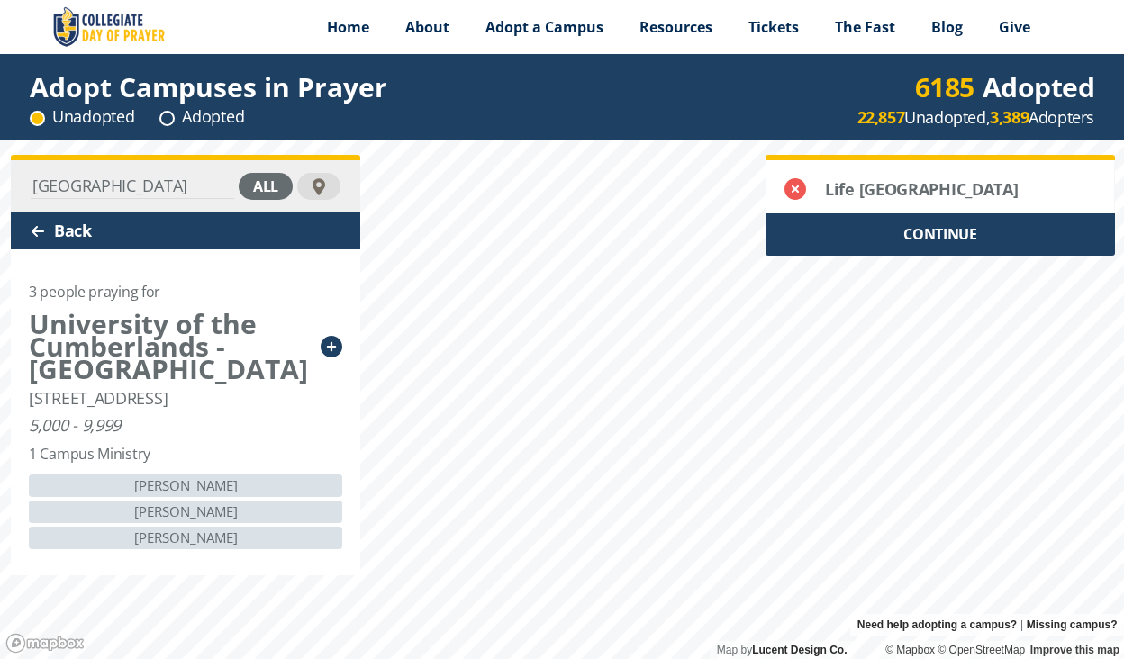
click at [332, 345] on icon at bounding box center [332, 347] width 22 height 22
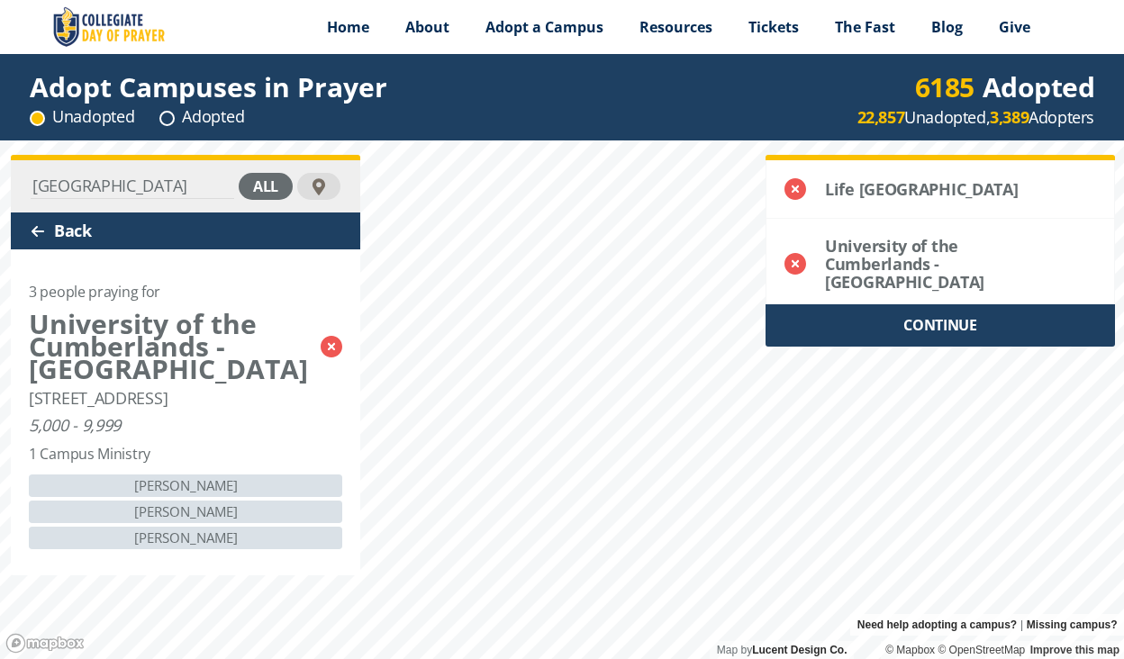
click at [116, 33] on img at bounding box center [109, 27] width 121 height 54
